Goal: Task Accomplishment & Management: Complete application form

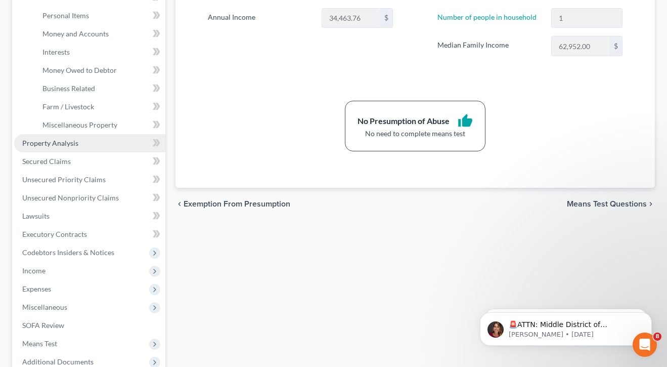
scroll to position [253, 0]
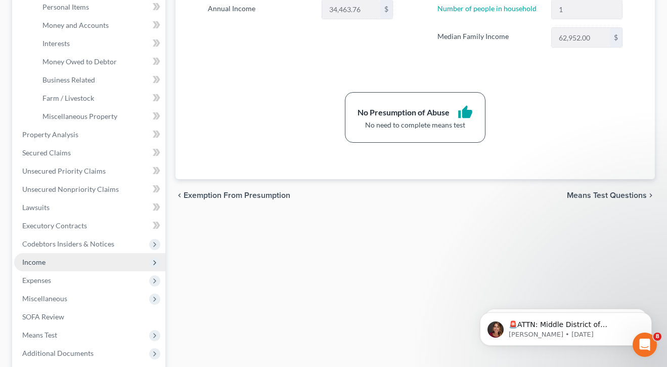
click at [46, 262] on span "Income" at bounding box center [89, 262] width 151 height 18
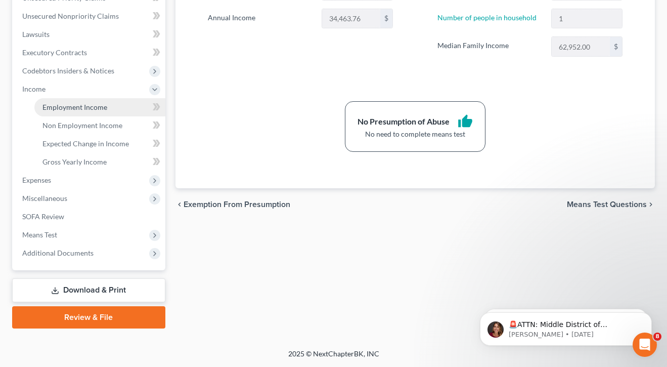
click at [69, 112] on link "Employment Income" at bounding box center [99, 107] width 131 height 18
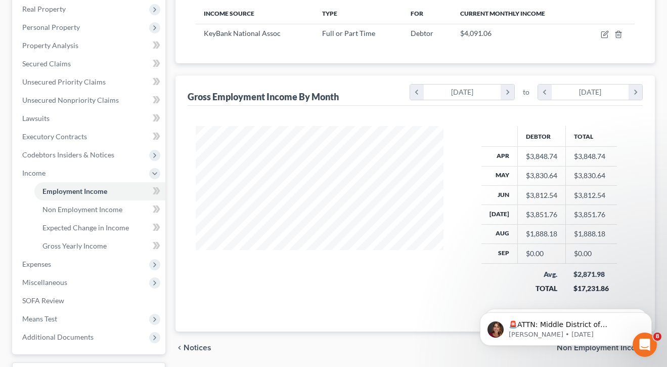
scroll to position [157, 0]
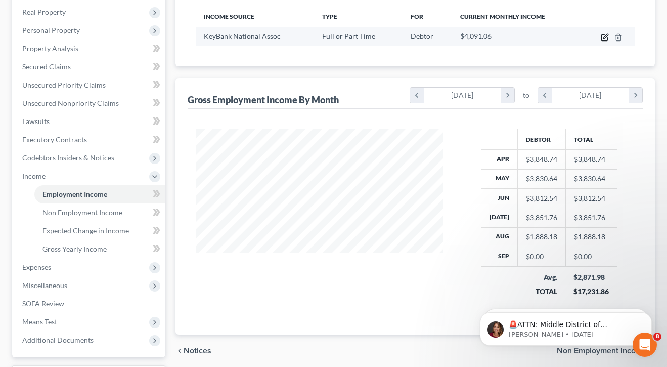
click at [608, 41] on icon "button" at bounding box center [605, 37] width 8 height 8
select select "0"
select select "36"
select select "2"
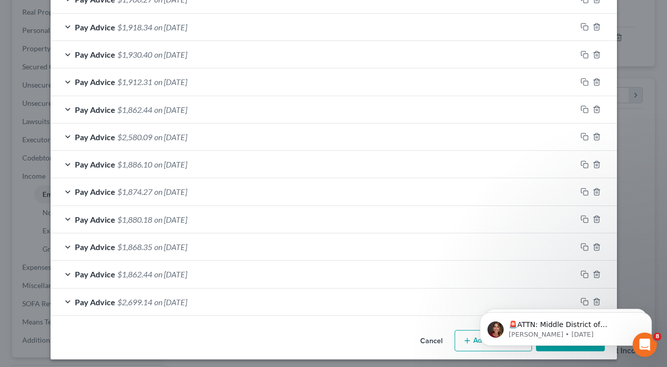
scroll to position [490, 0]
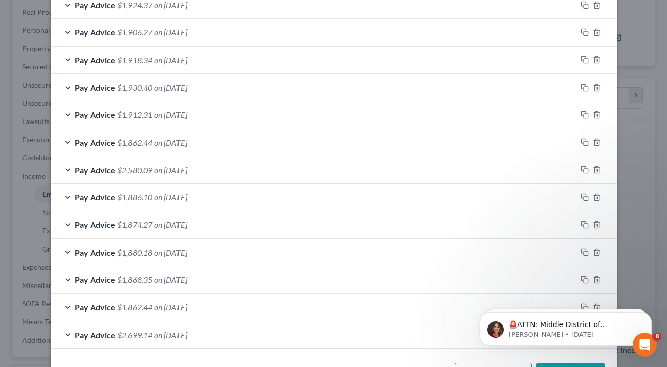
click at [467, 337] on div "Pay Advice $2,699.14 on [DATE]" at bounding box center [314, 334] width 526 height 27
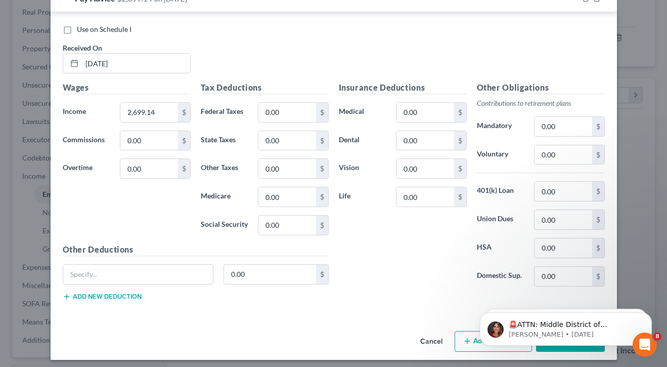
click at [467, 337] on icon "button" at bounding box center [467, 341] width 8 height 8
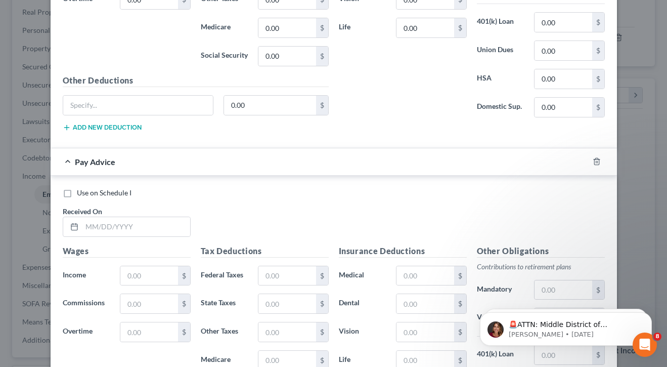
scroll to position [995, 0]
click at [150, 225] on input "text" at bounding box center [136, 227] width 108 height 19
type input "[DATE]"
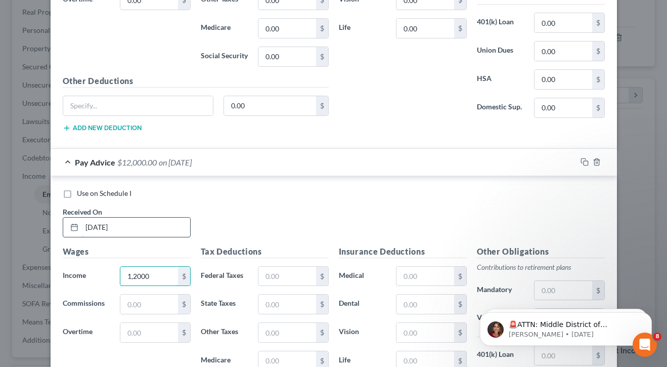
type input "12,000"
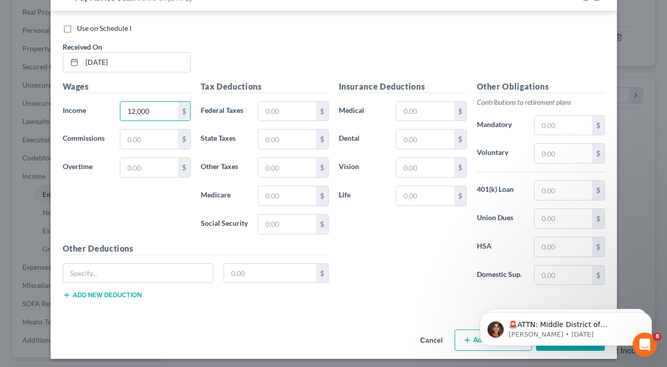
scroll to position [1159, 0]
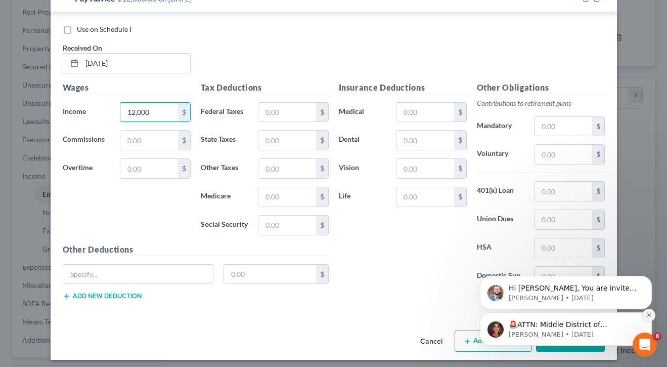
click at [650, 317] on icon "Dismiss notification" at bounding box center [650, 315] width 6 height 6
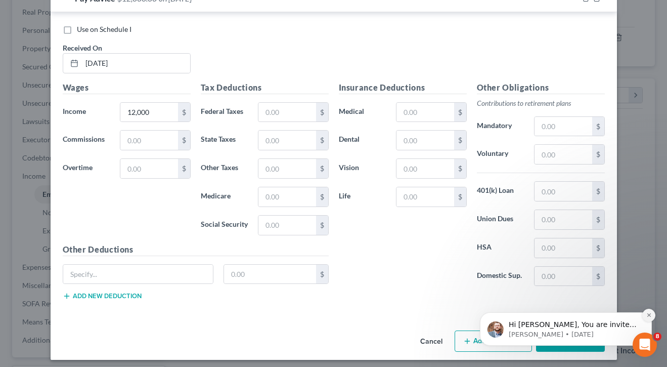
click at [649, 314] on icon "Dismiss notification" at bounding box center [650, 315] width 6 height 6
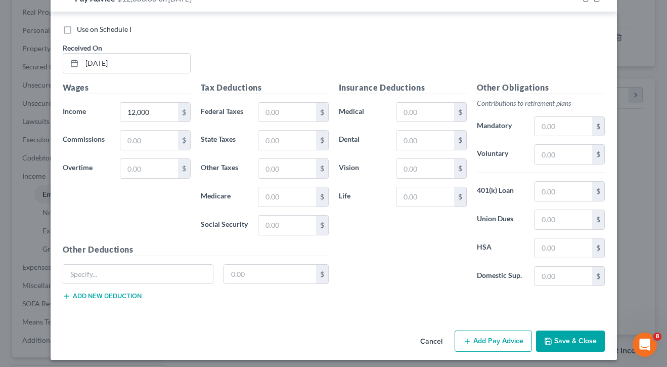
click at [561, 335] on button "Save & Close" at bounding box center [570, 340] width 69 height 21
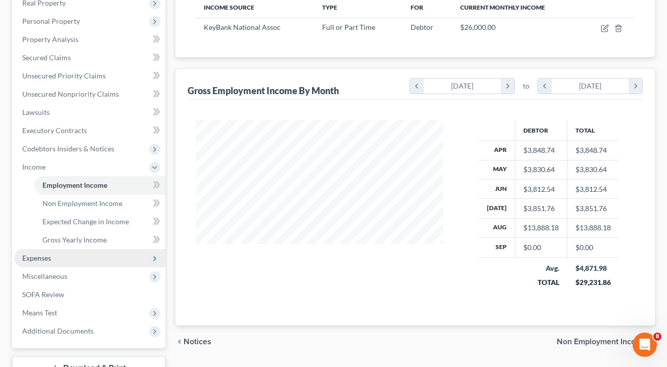
scroll to position [179, 0]
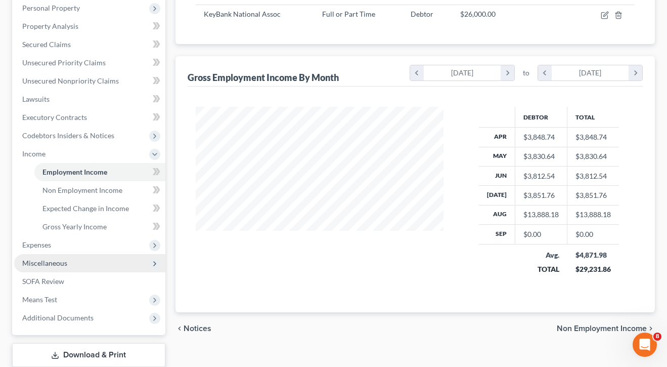
click at [50, 265] on span "Miscellaneous" at bounding box center [44, 263] width 45 height 9
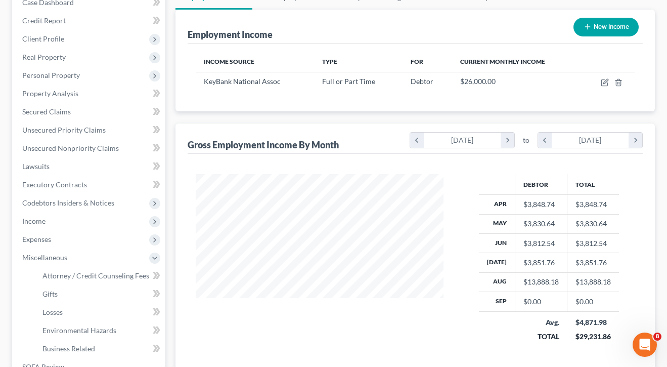
scroll to position [108, 0]
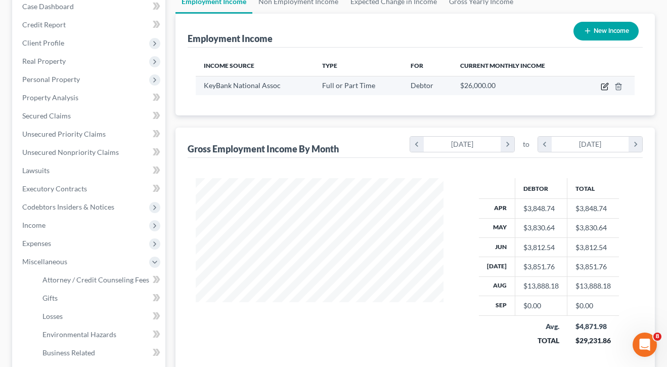
click at [604, 85] on icon "button" at bounding box center [605, 86] width 8 height 8
select select "0"
select select "36"
select select "2"
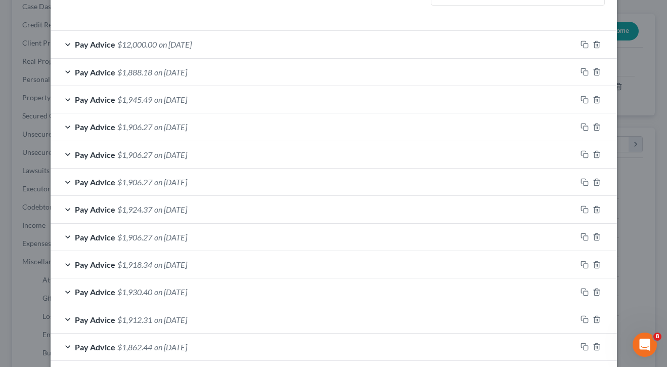
scroll to position [157, 0]
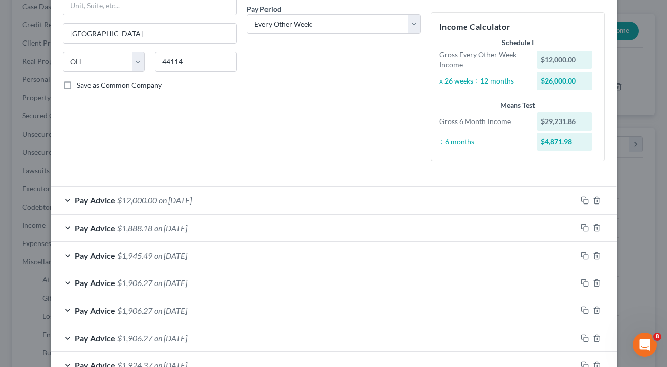
click at [248, 164] on div "Debtor Spouse Occupation Length of Employment No Longer Employed Pay Period * S…" at bounding box center [334, 29] width 184 height 280
click at [246, 195] on div "Pay Advice $12,000.00 on [DATE]" at bounding box center [314, 200] width 526 height 27
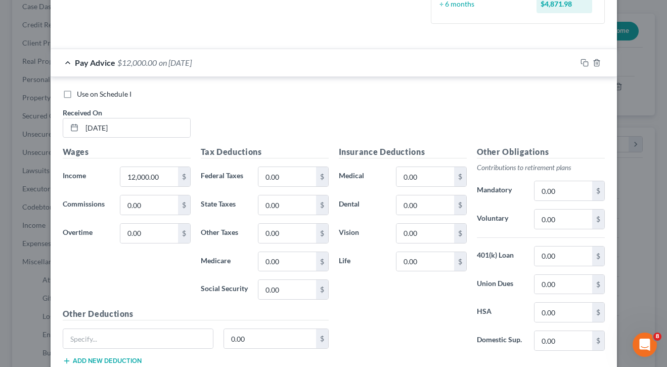
scroll to position [297, 0]
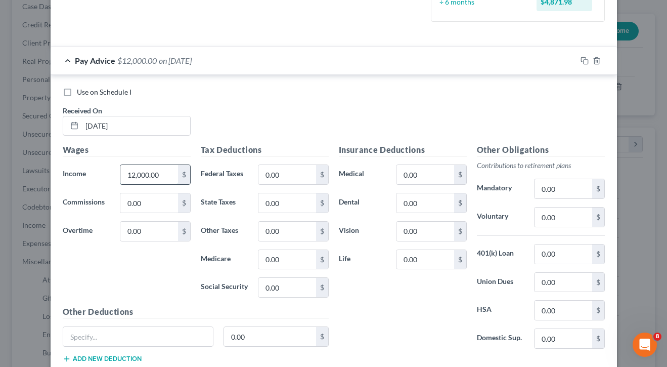
click at [158, 174] on input "12,000.00" at bounding box center [148, 174] width 57 height 19
type input "18,000"
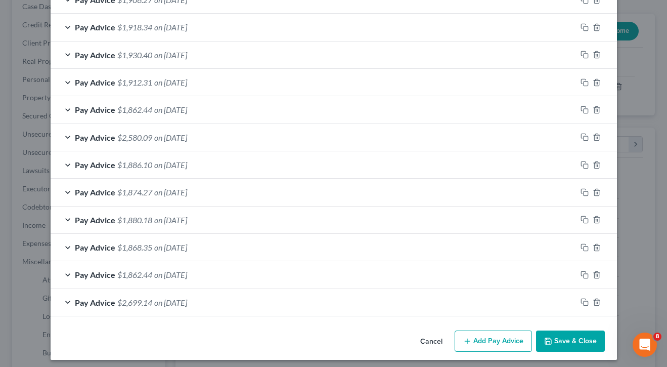
scroll to position [855, 0]
click at [564, 337] on button "Save & Close" at bounding box center [570, 341] width 69 height 21
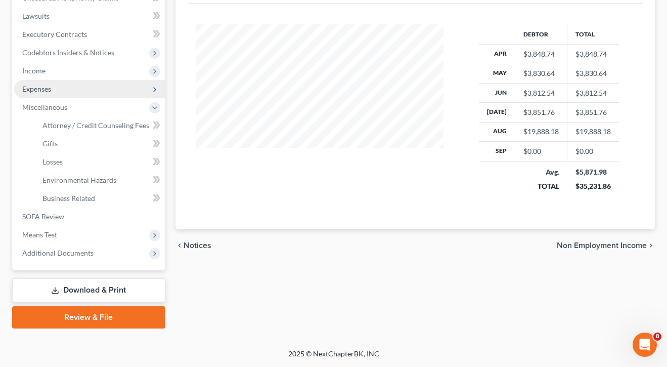
scroll to position [262, 0]
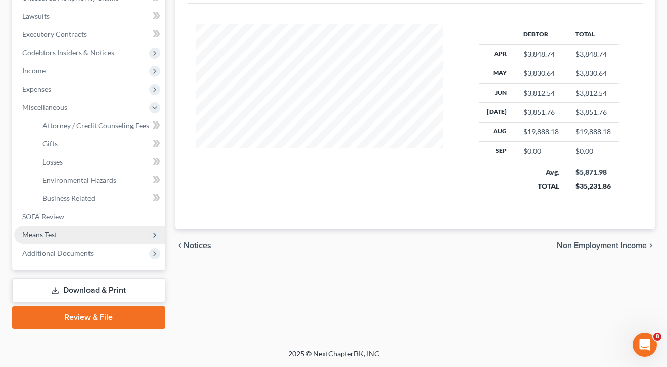
click at [45, 232] on span "Means Test" at bounding box center [39, 234] width 35 height 9
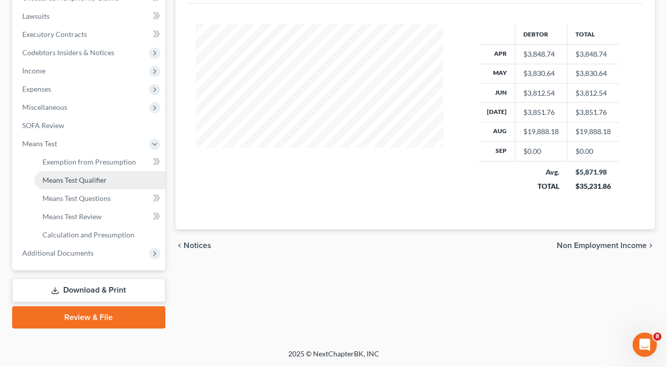
click at [63, 185] on link "Means Test Qualifier" at bounding box center [99, 180] width 131 height 18
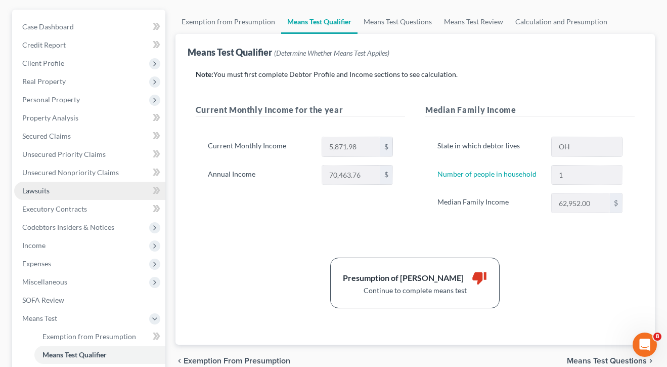
scroll to position [88, 0]
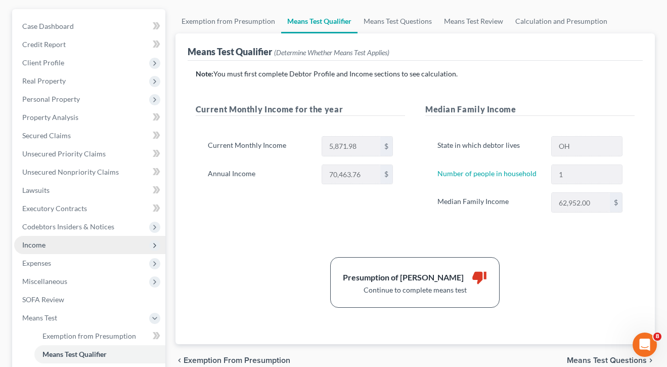
click at [36, 246] on span "Income" at bounding box center [33, 244] width 23 height 9
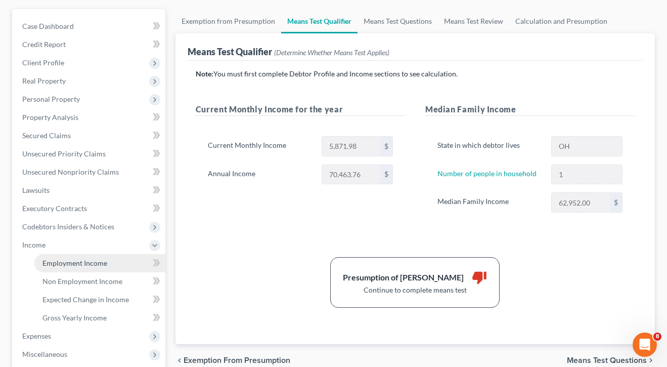
click at [57, 259] on span "Employment Income" at bounding box center [75, 263] width 65 height 9
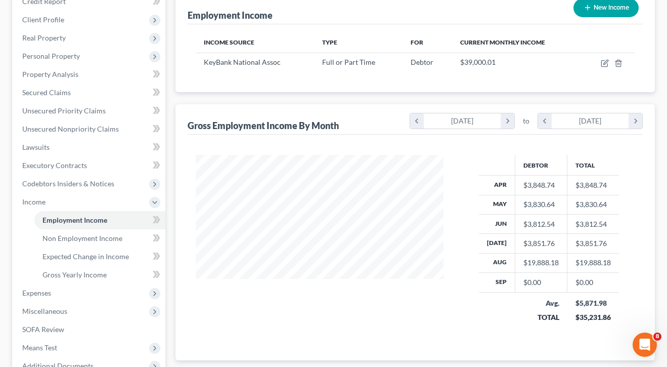
scroll to position [121, 0]
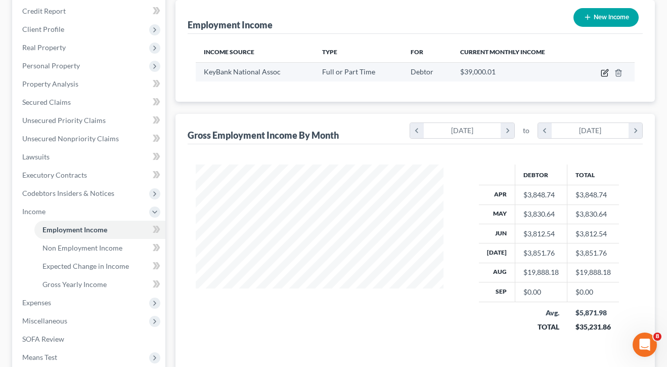
click at [604, 75] on icon "button" at bounding box center [605, 73] width 8 height 8
select select "0"
select select "36"
select select "2"
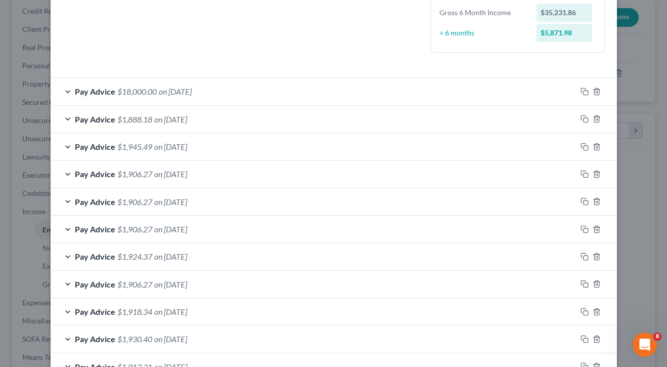
scroll to position [265, 0]
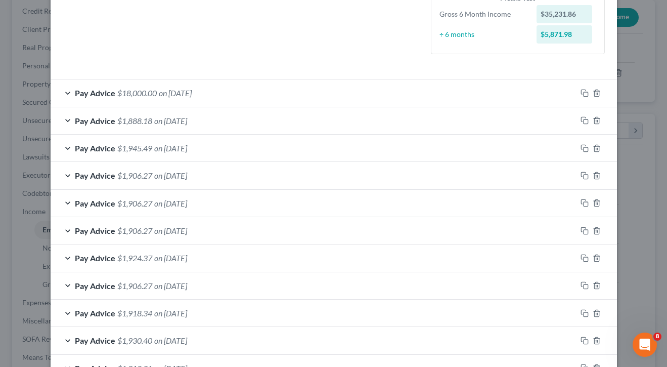
click at [295, 92] on div "Pay Advice $18,000.00 on [DATE]" at bounding box center [314, 92] width 526 height 27
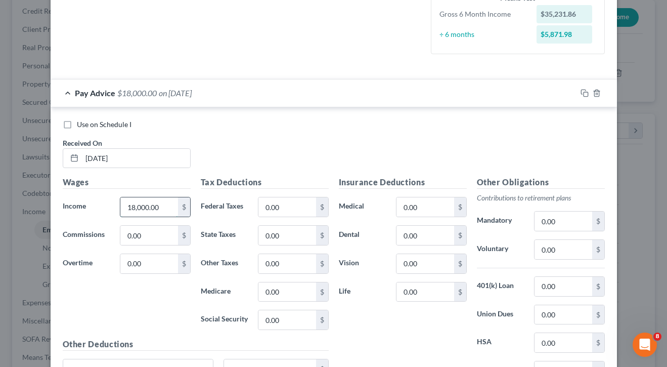
click at [167, 202] on input "18,000.00" at bounding box center [148, 206] width 57 height 19
type input "12,000"
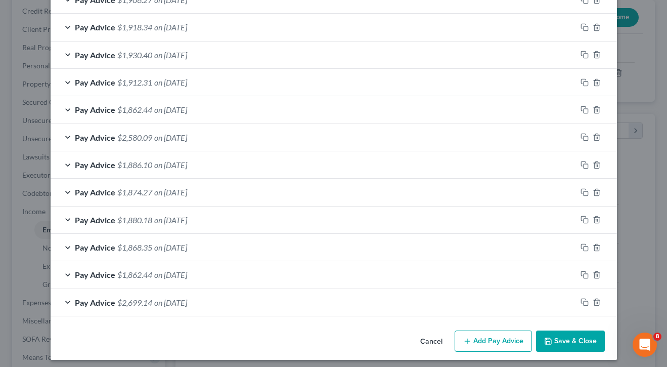
scroll to position [855, 0]
click at [557, 347] on button "Save & Close" at bounding box center [570, 341] width 69 height 21
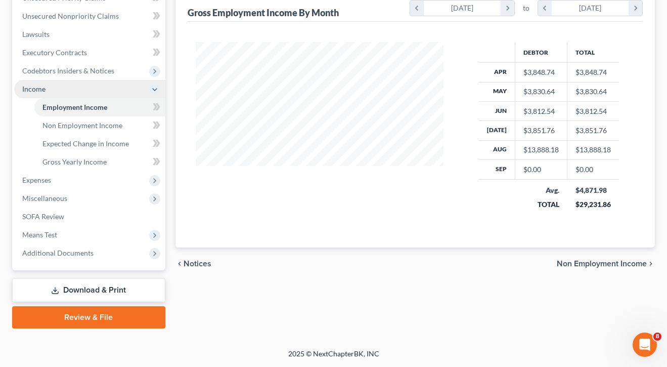
scroll to position [244, 0]
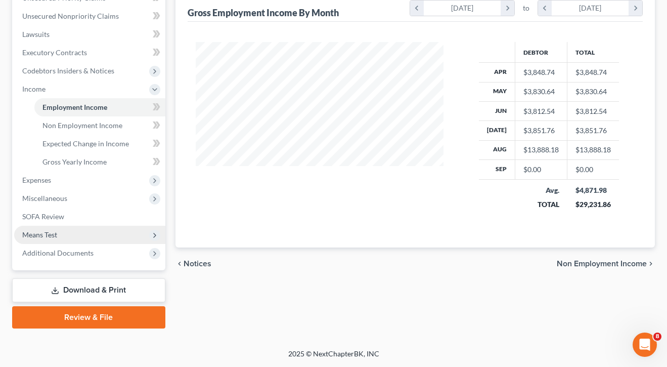
click at [58, 232] on span "Means Test" at bounding box center [89, 235] width 151 height 18
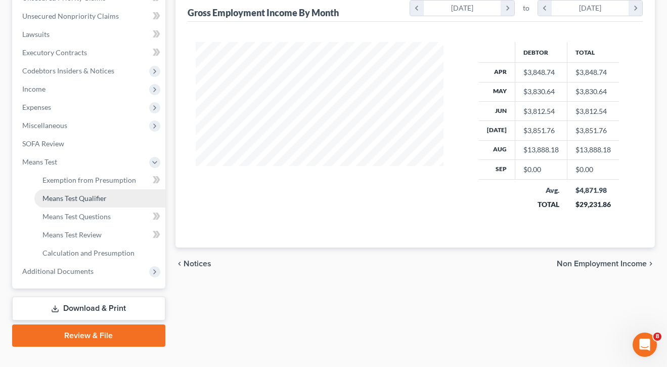
click at [65, 195] on span "Means Test Qualifier" at bounding box center [75, 198] width 64 height 9
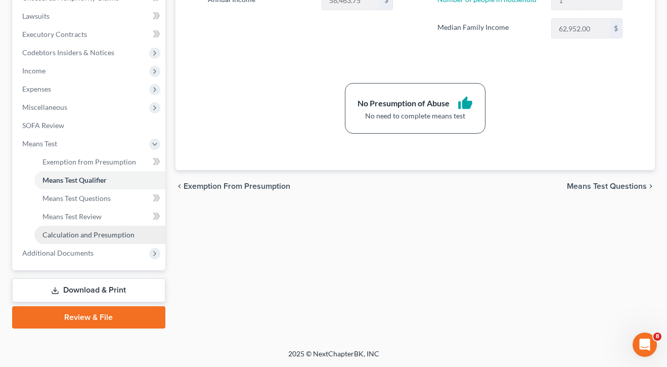
scroll to position [262, 0]
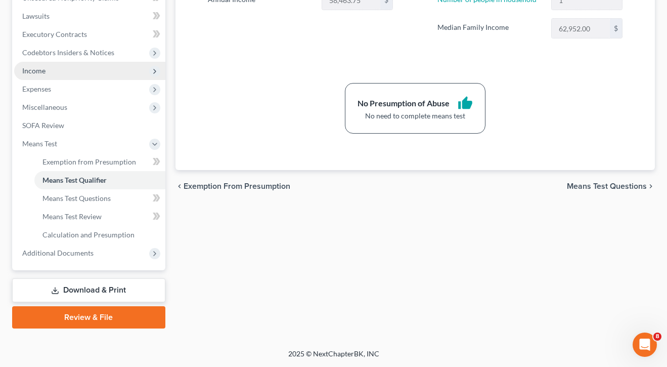
click at [44, 76] on span "Income" at bounding box center [89, 71] width 151 height 18
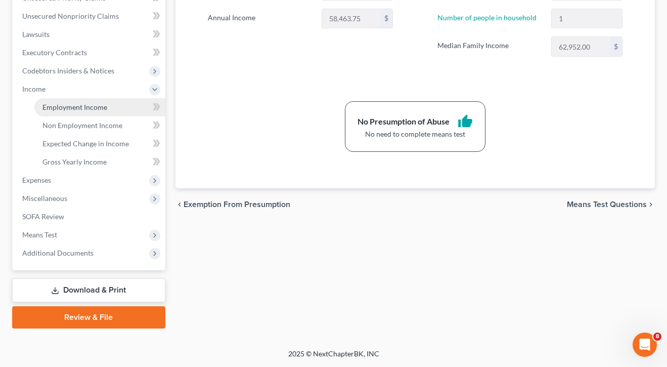
click at [50, 105] on span "Employment Income" at bounding box center [75, 107] width 65 height 9
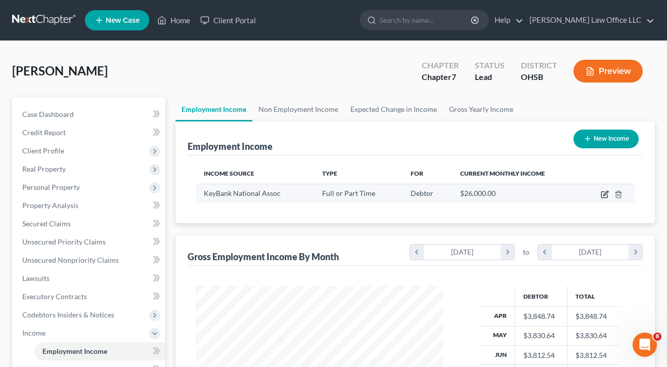
click at [602, 192] on icon "button" at bounding box center [605, 195] width 6 height 6
select select "0"
select select "36"
select select "2"
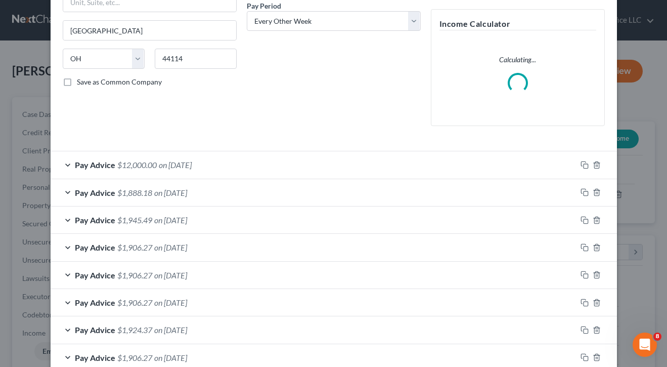
scroll to position [161, 0]
click at [595, 162] on icon "button" at bounding box center [597, 164] width 8 height 8
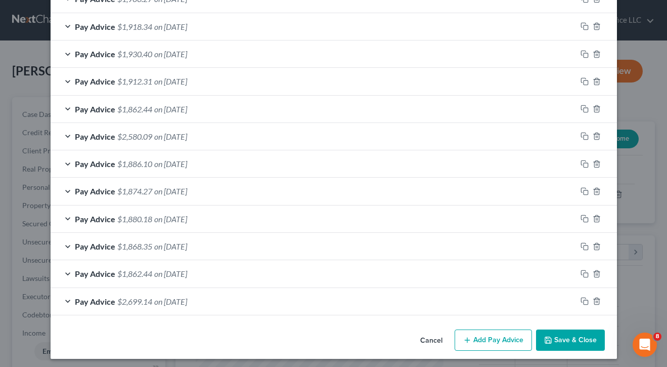
scroll to position [523, 0]
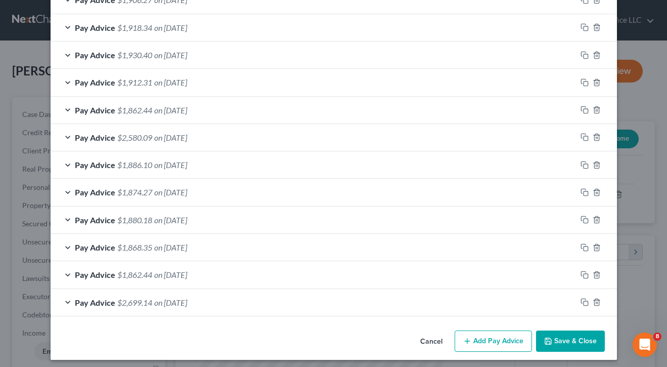
click at [562, 340] on button "Save & Close" at bounding box center [570, 340] width 69 height 21
